Goal: Information Seeking & Learning: Learn about a topic

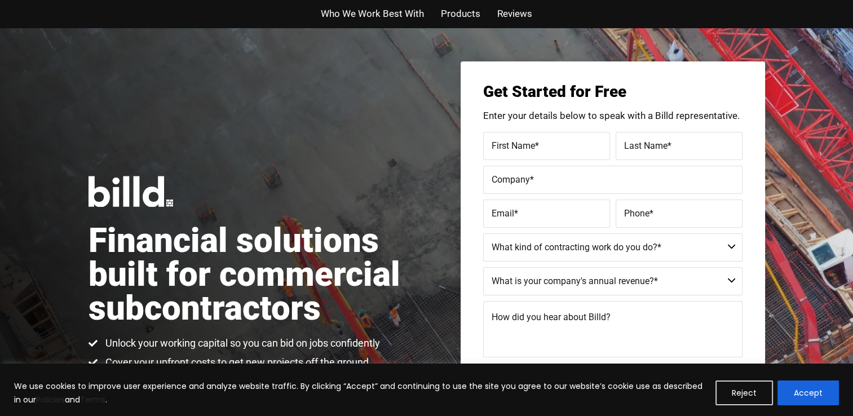
click at [406, 229] on h1 "Financial solutions built for commercial subcontractors" at bounding box center [257, 274] width 338 height 101
click at [800, 393] on button "Accept" at bounding box center [807, 392] width 61 height 25
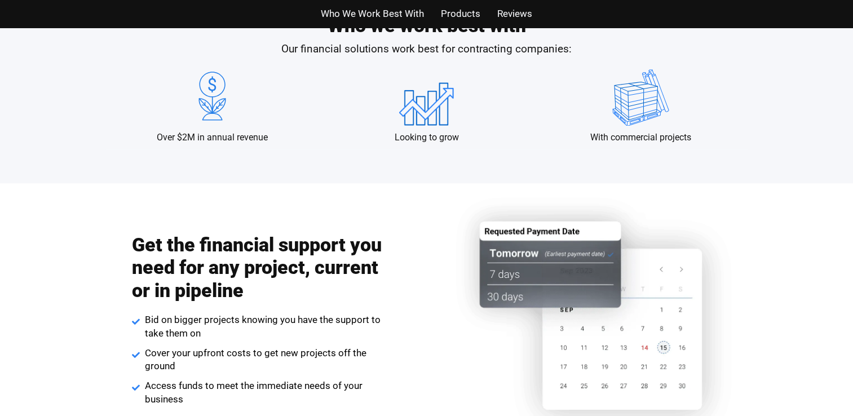
scroll to position [1143, 0]
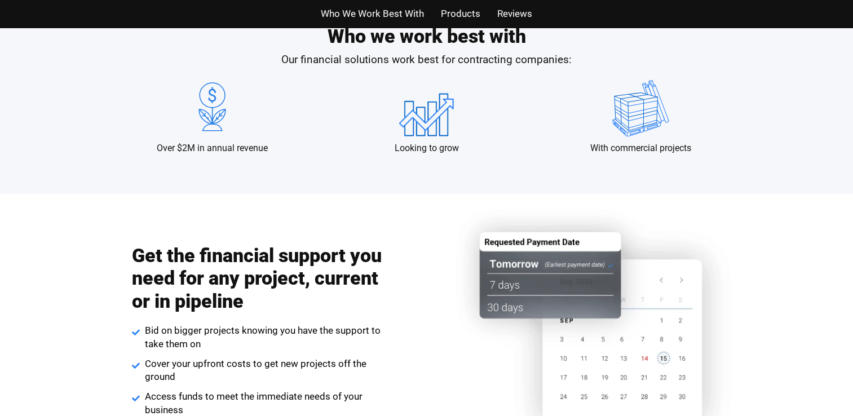
drag, startPoint x: 841, startPoint y: 204, endPoint x: 849, endPoint y: 220, distance: 17.6
click at [849, 220] on div "Get the financial support you need for any project, current or in pipeline Bid …" at bounding box center [426, 340] width 853 height 292
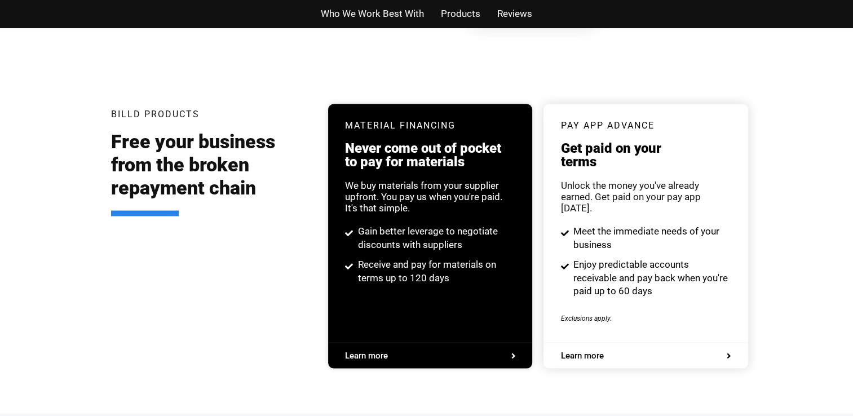
scroll to position [2115, 0]
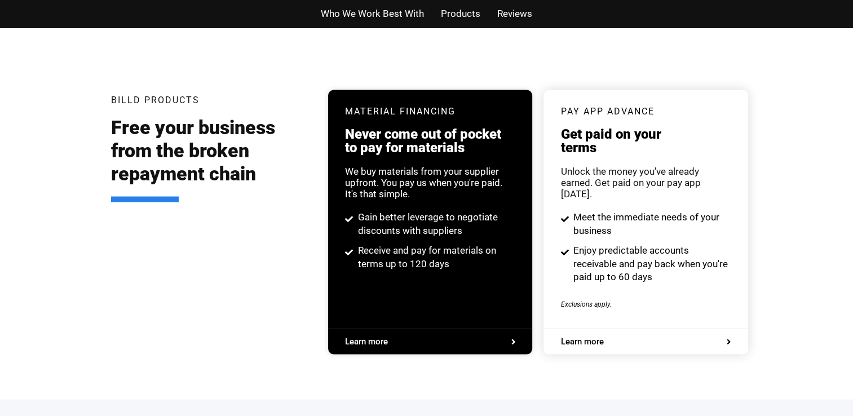
click at [592, 243] on span "Enjoy predictable accounts receivable and pay back when you're paid up to 60 da…" at bounding box center [650, 263] width 161 height 40
click at [614, 329] on div "Learn more" at bounding box center [645, 341] width 170 height 25
click at [642, 210] on span "Meet the immediate needs of your business" at bounding box center [650, 223] width 161 height 27
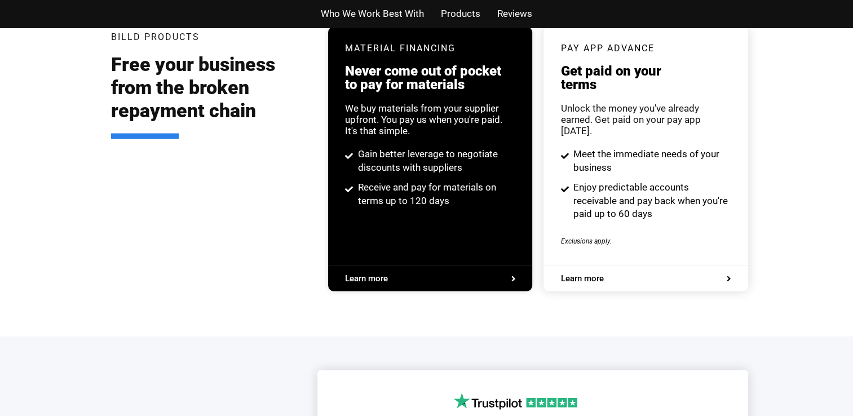
scroll to position [2200, 0]
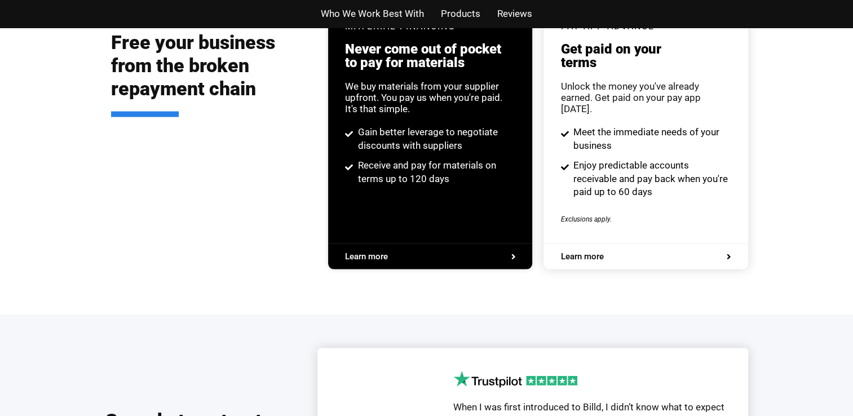
click at [601, 252] on span "Learn more" at bounding box center [581, 256] width 43 height 8
